Goal: Task Accomplishment & Management: Manage account settings

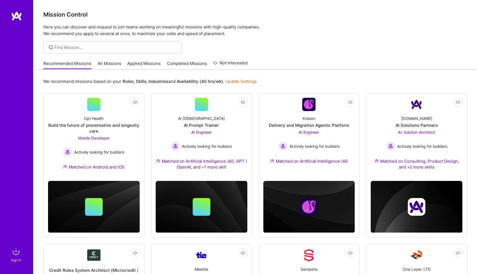
click at [179, 64] on link "Completed Missions" at bounding box center [187, 64] width 40 height 9
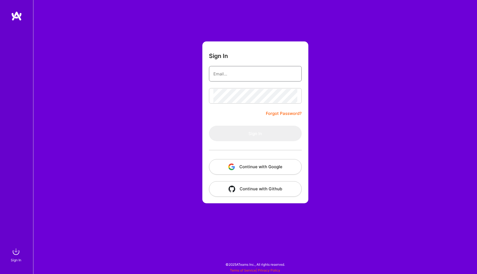
type input "[EMAIL_ADDRESS][DOMAIN_NAME]"
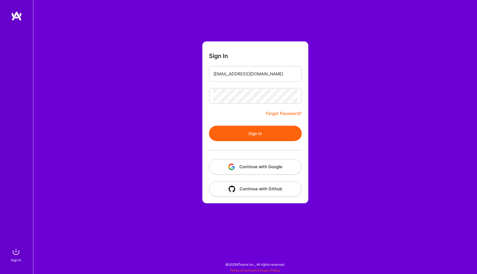
click at [228, 132] on button "Sign In" at bounding box center [255, 133] width 93 height 15
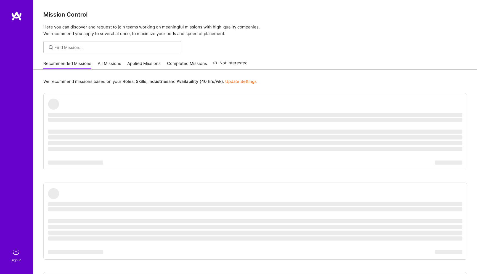
click at [359, 35] on p "Here you can discover and request to join teams working on meaningful missions …" at bounding box center [254, 30] width 423 height 13
